Goal: Communication & Community: Share content

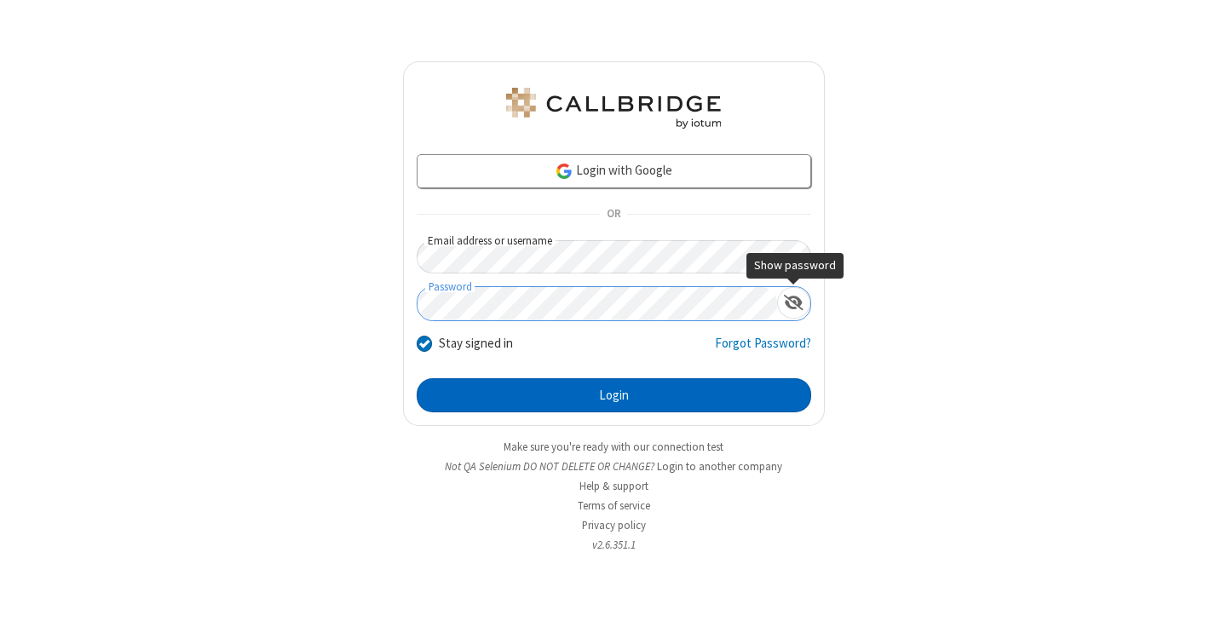
click at [613, 395] on button "Login" at bounding box center [614, 395] width 394 height 34
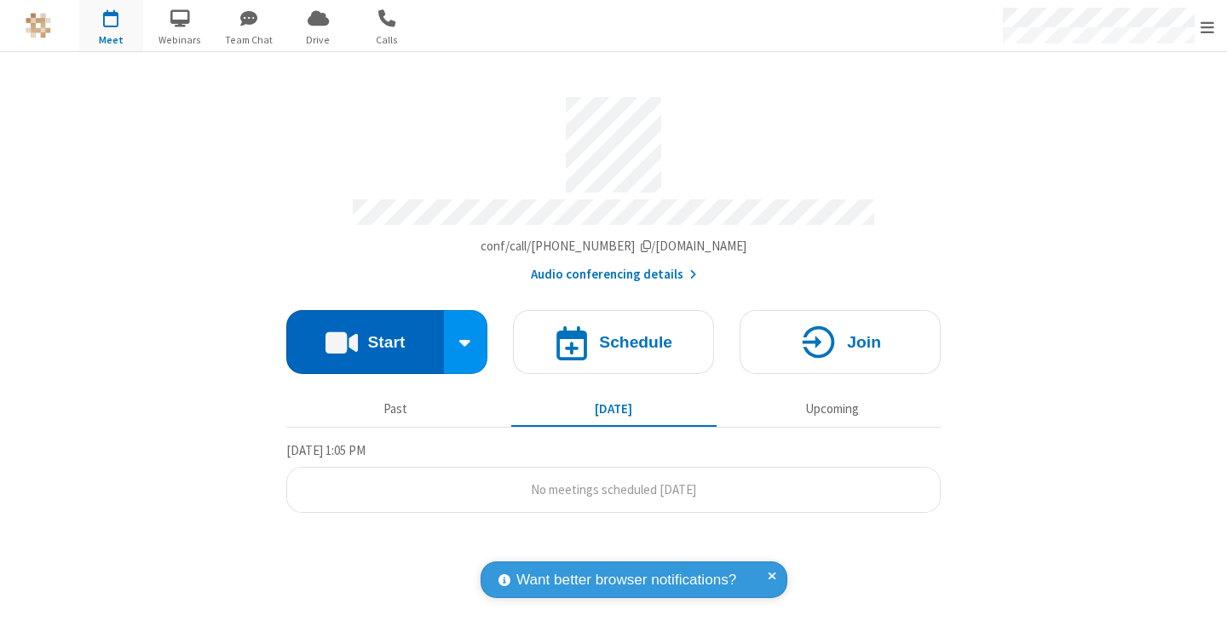
click at [365, 334] on button "Start" at bounding box center [365, 342] width 158 height 64
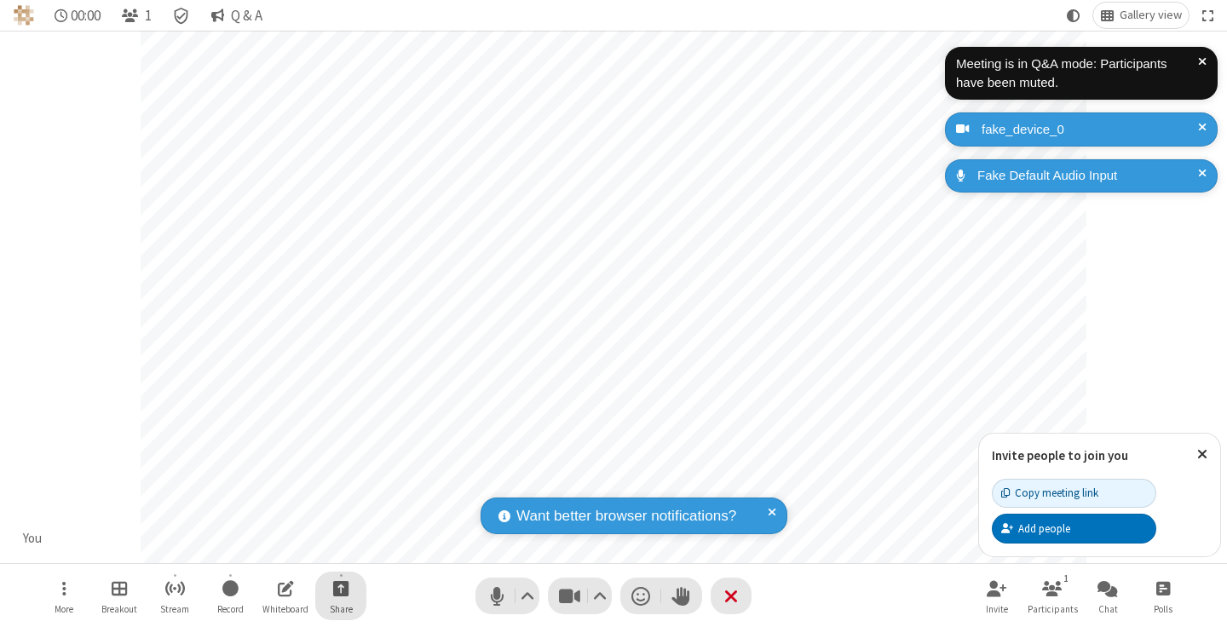
click at [341, 588] on span "Start sharing" at bounding box center [341, 587] width 16 height 21
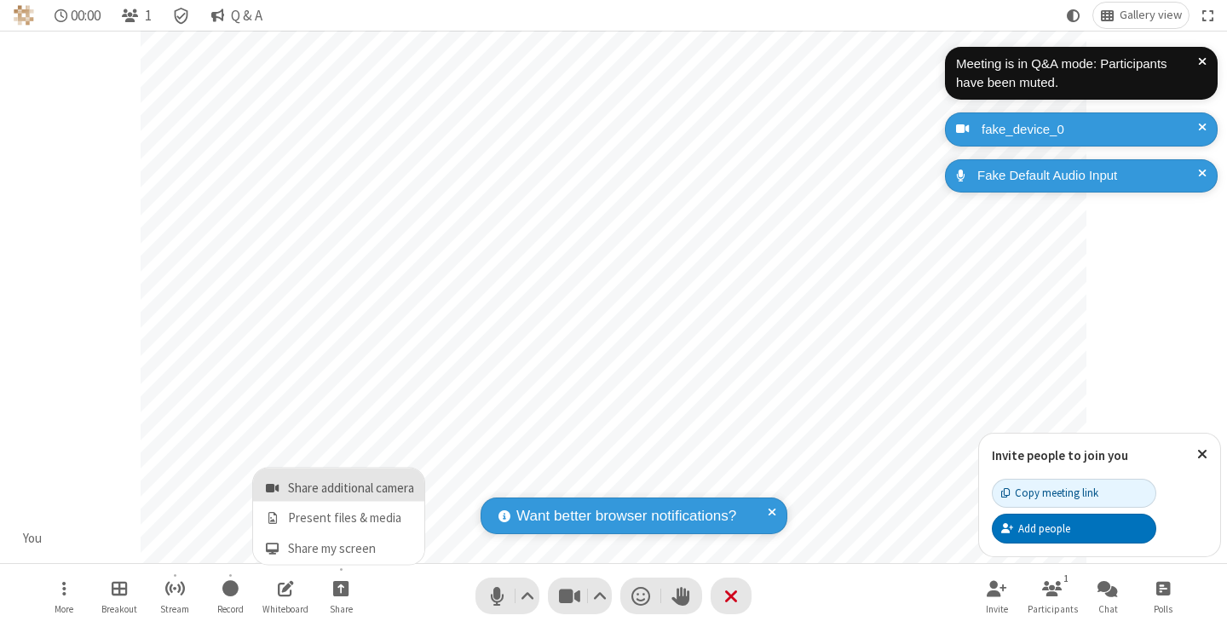
click at [340, 485] on span "Share additional camera" at bounding box center [351, 488] width 126 height 14
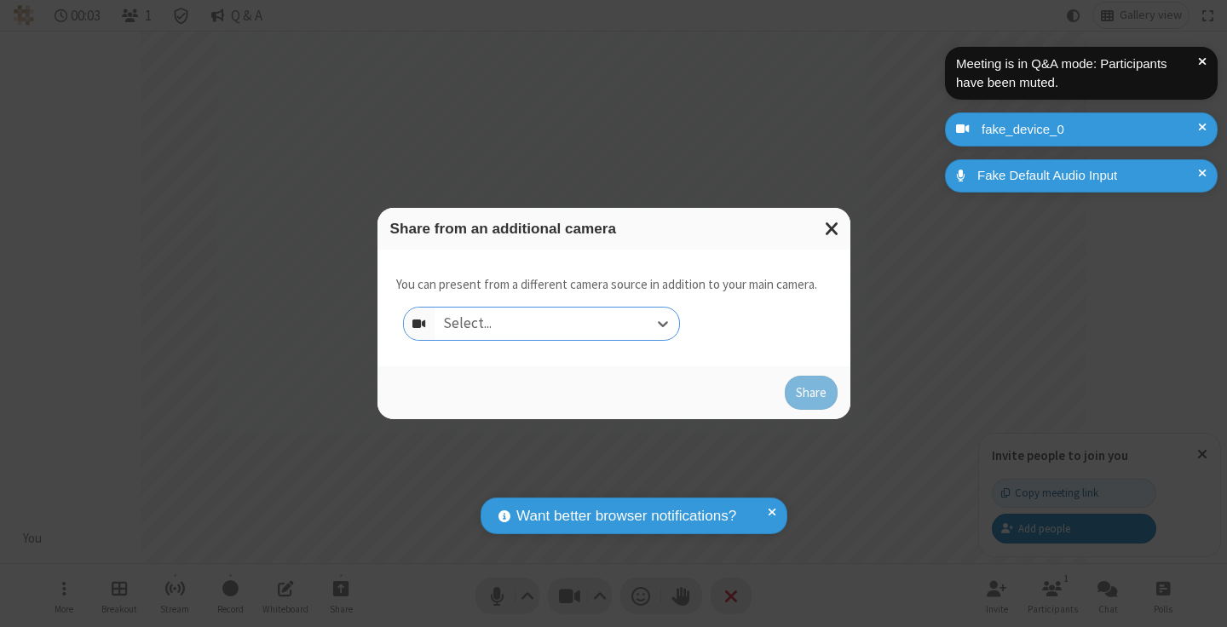
click at [556, 324] on div "Select..." at bounding box center [556, 323] width 244 height 32
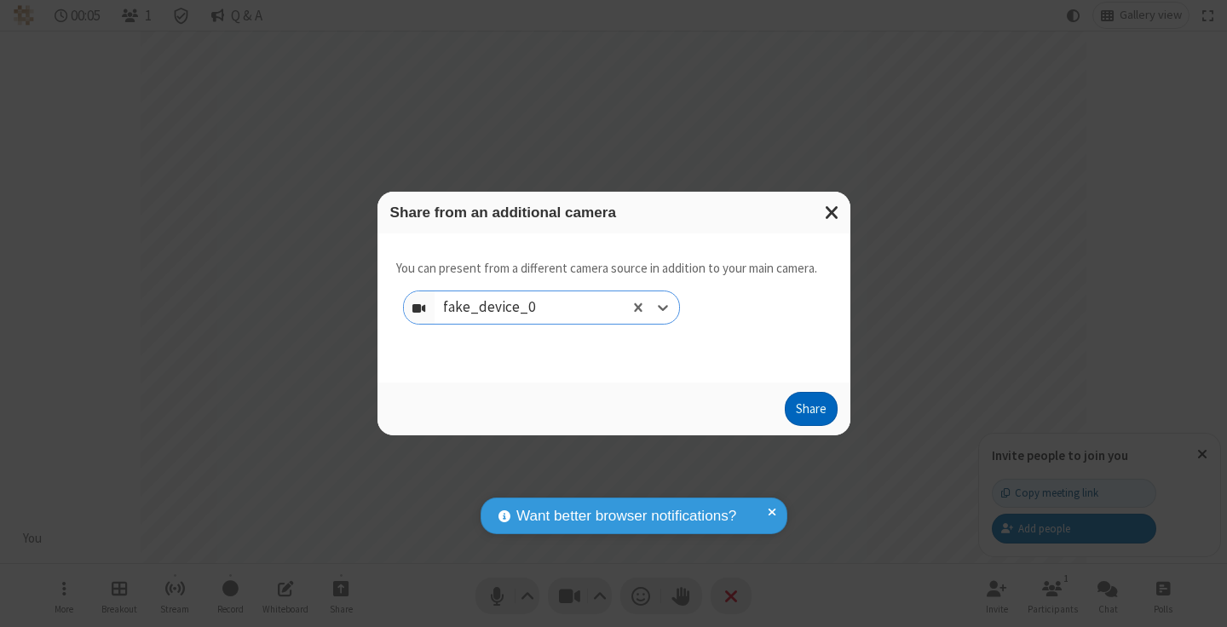
click at [810, 412] on button "Share" at bounding box center [810, 409] width 53 height 34
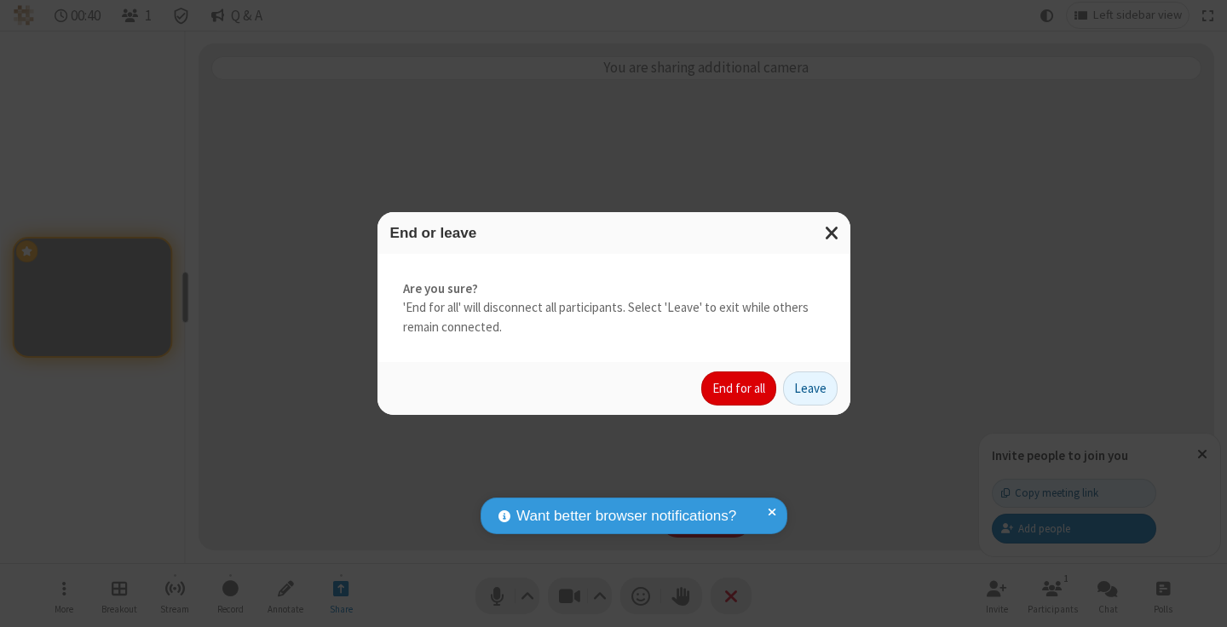
click at [739, 388] on button "End for all" at bounding box center [738, 388] width 75 height 34
